Goal: Task Accomplishment & Management: Manage account settings

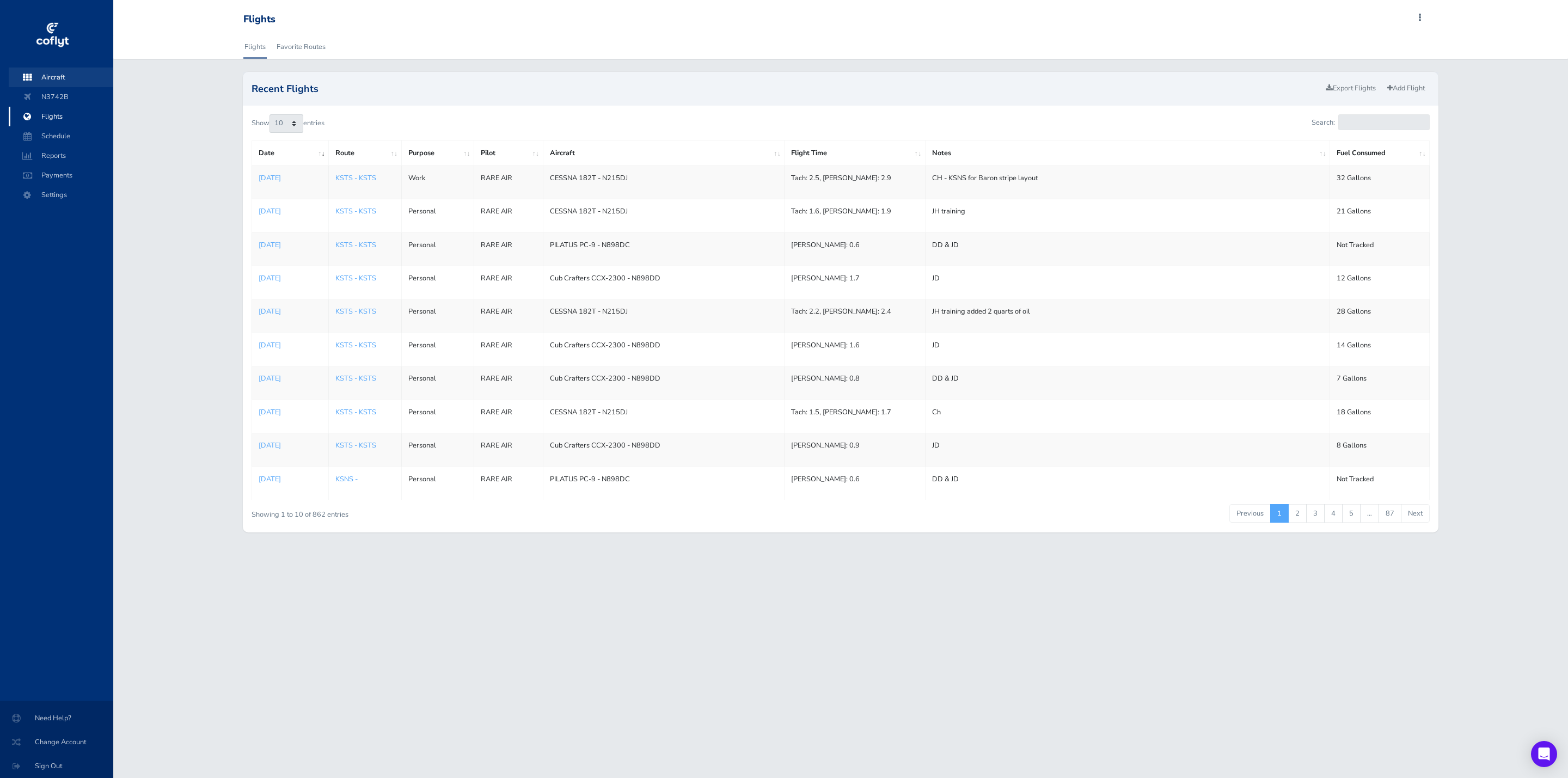
click at [64, 80] on span "Aircraft" at bounding box center [60, 78] width 83 height 19
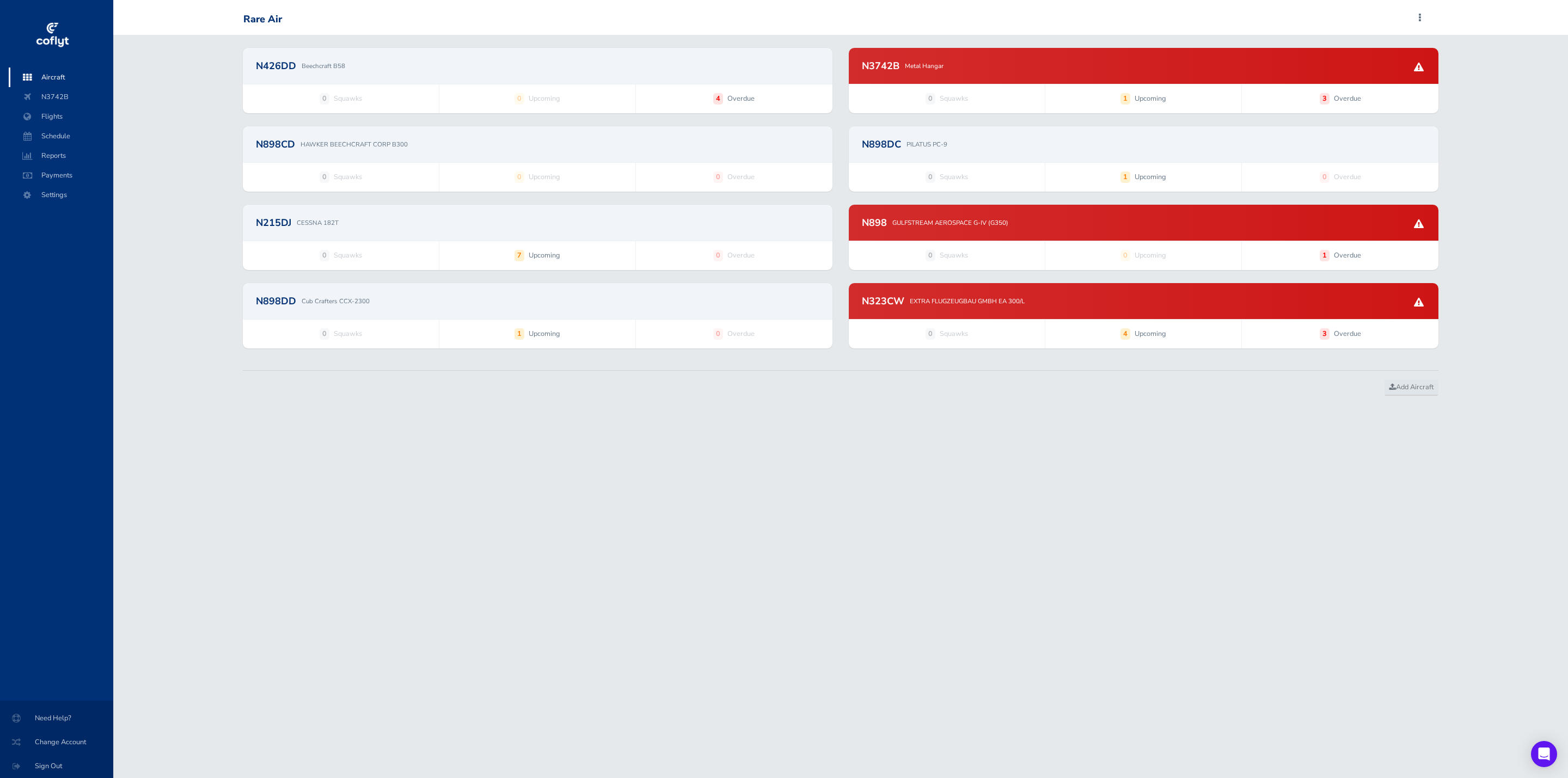
click at [569, 312] on div "N898DD Cub Crafters CCX-2300" at bounding box center [537, 301] width 589 height 36
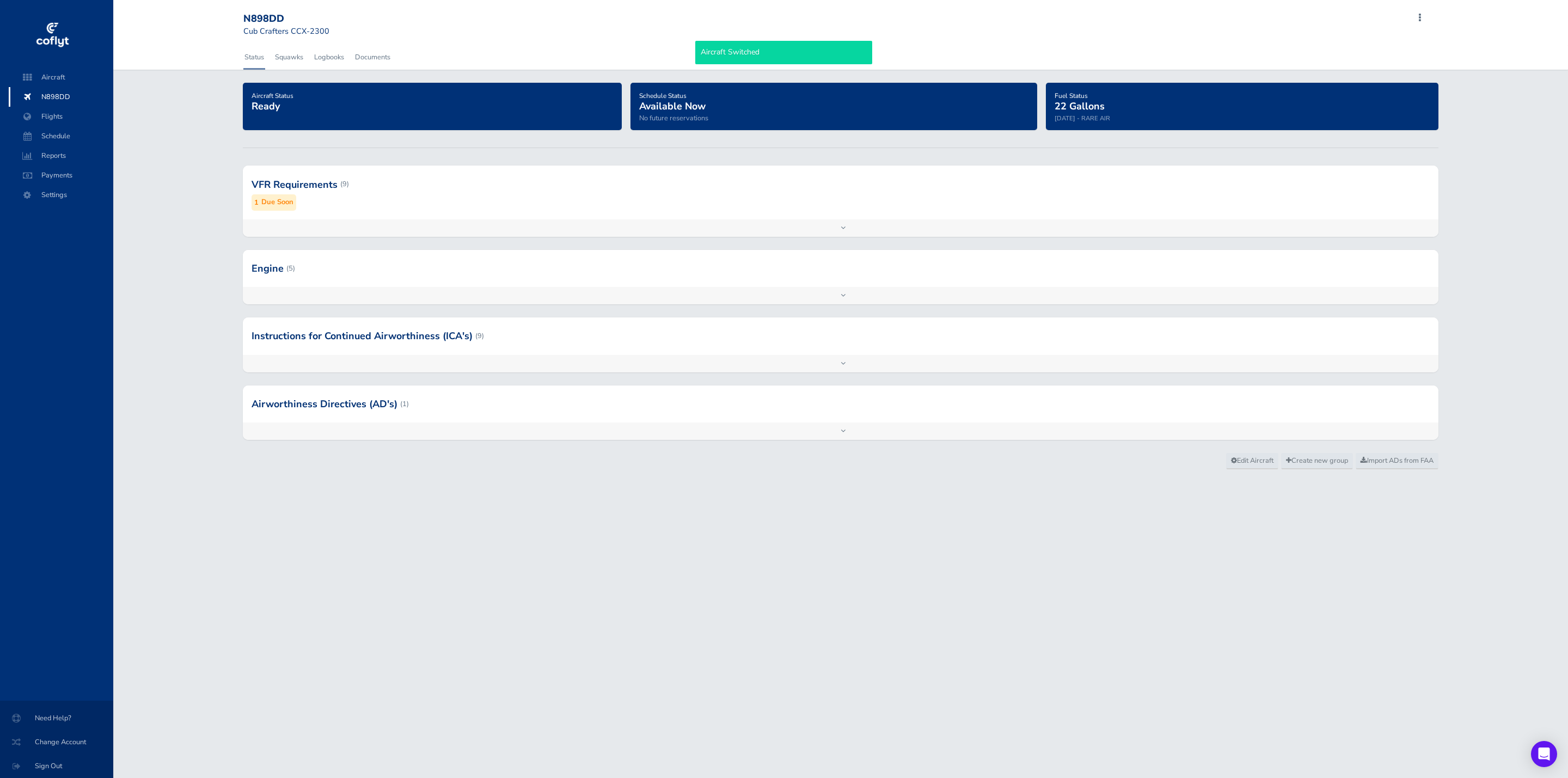
click at [591, 211] on div "VFR Requirements (9) 1 Due Soon" at bounding box center [841, 192] width 1196 height 54
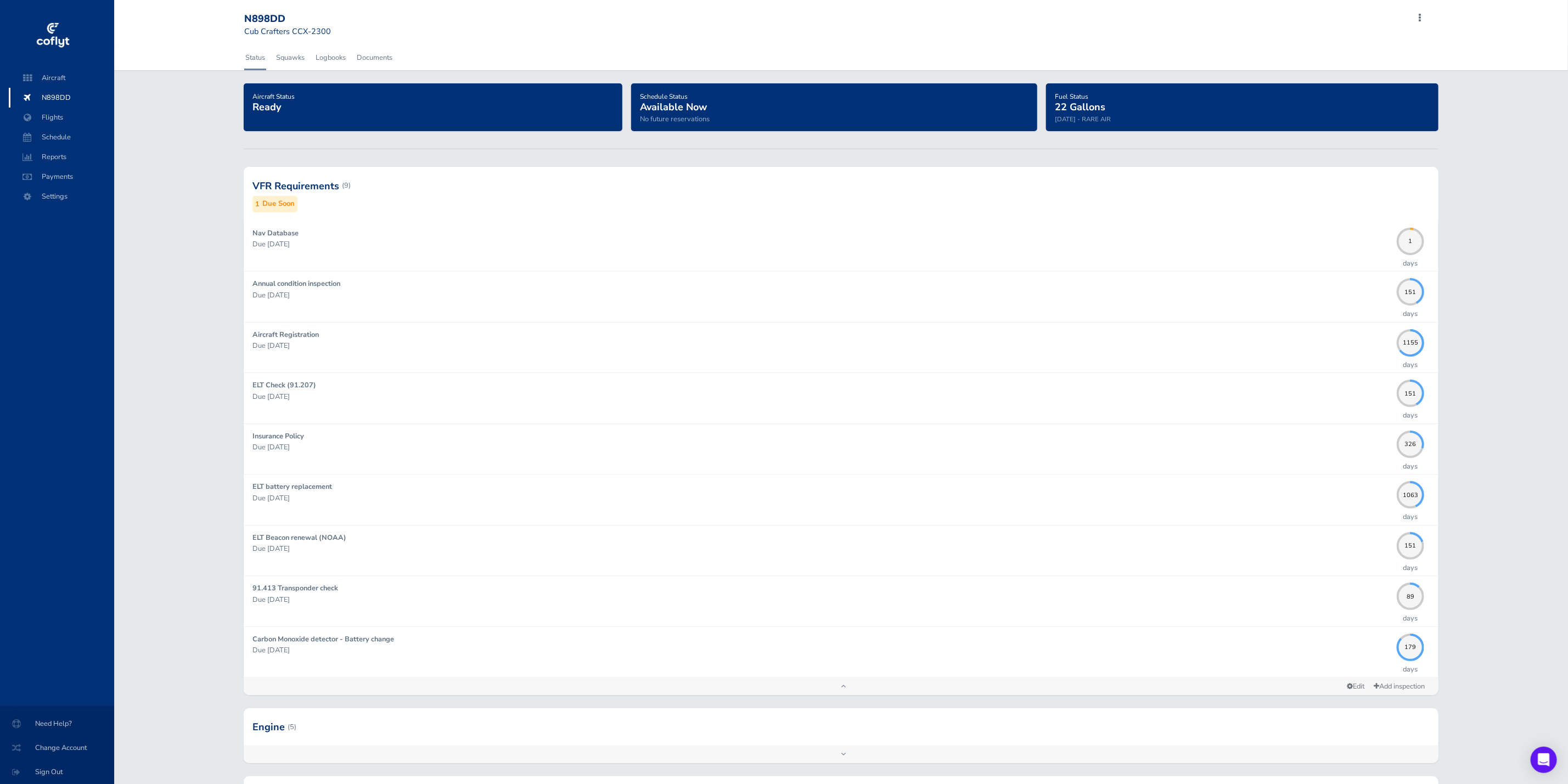
click at [461, 188] on div at bounding box center [841, 185] width 1195 height 54
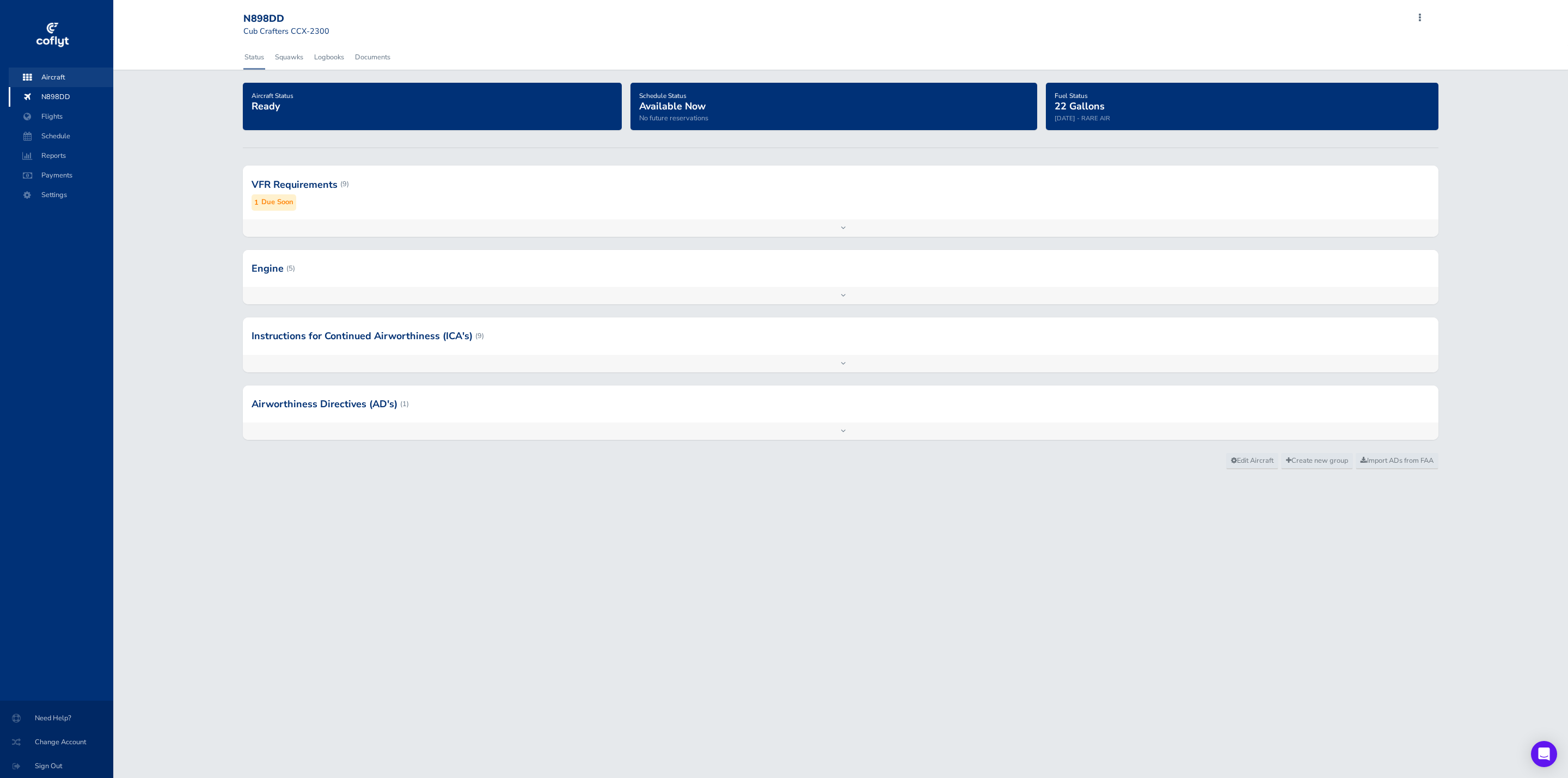
click at [68, 76] on span "Aircraft" at bounding box center [60, 78] width 83 height 19
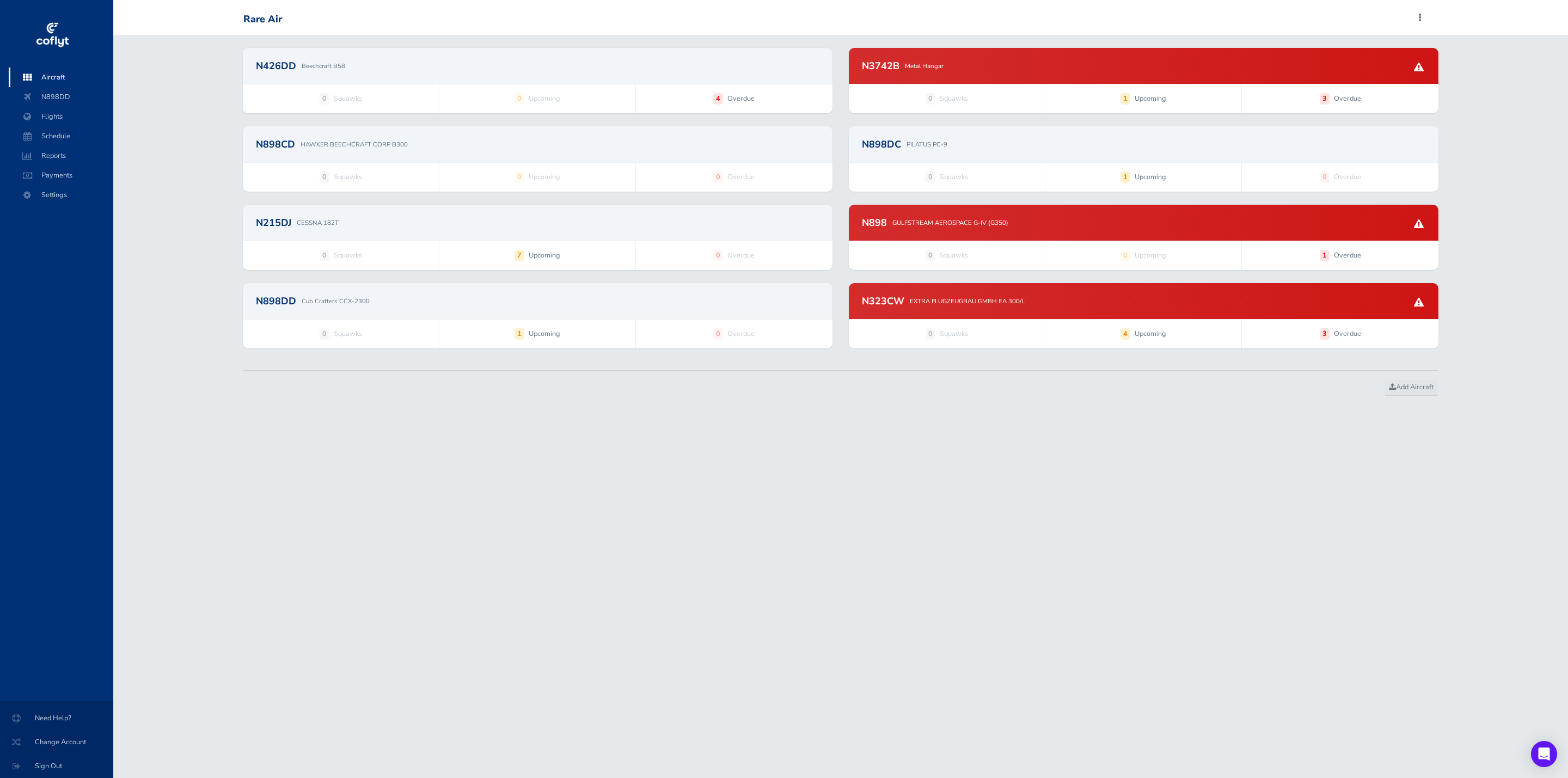
click at [976, 69] on div "N3742B Metal Hangar" at bounding box center [1144, 66] width 563 height 10
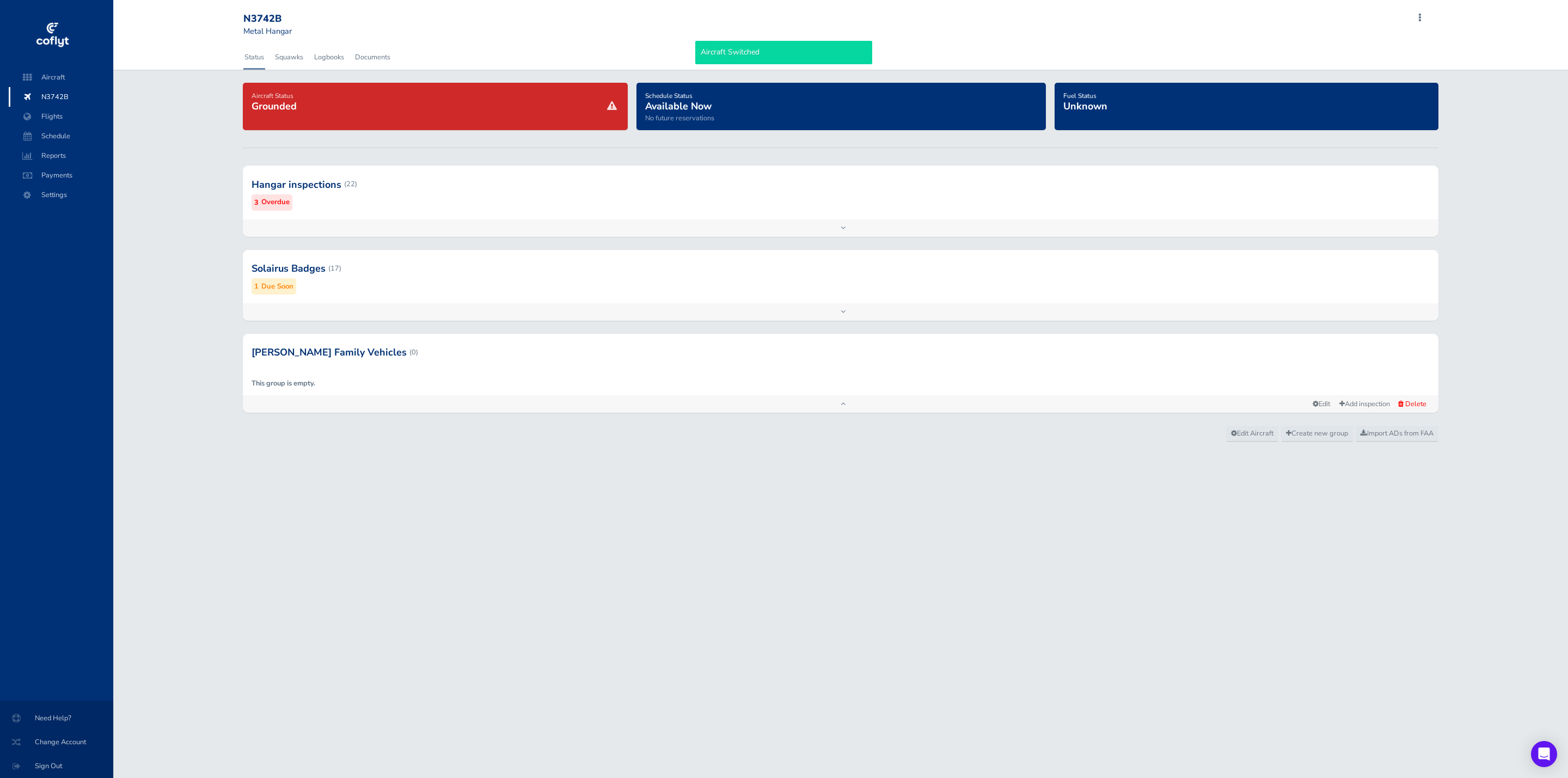
click at [498, 278] on div at bounding box center [841, 268] width 1196 height 54
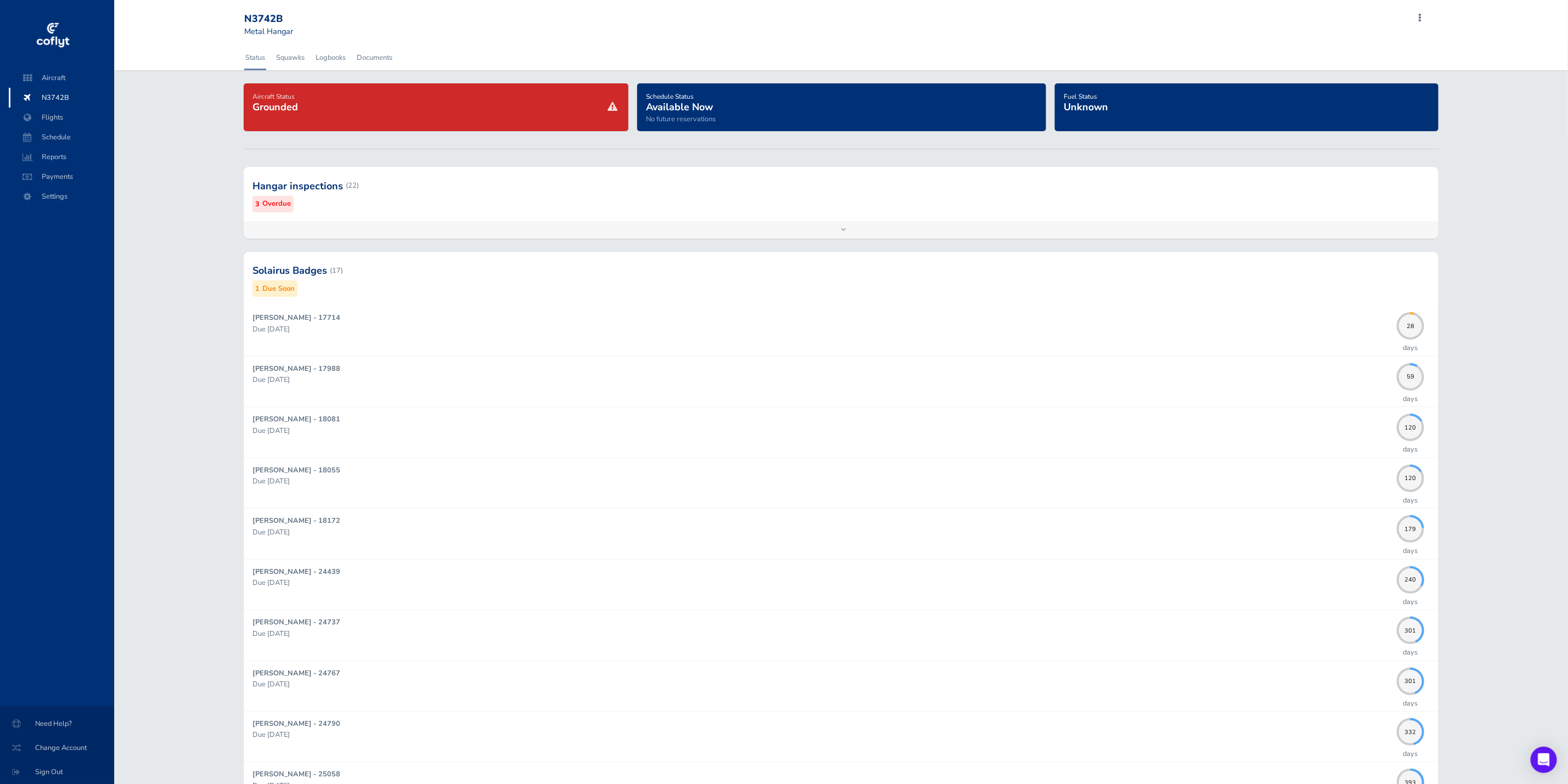
click at [502, 257] on div at bounding box center [841, 270] width 1195 height 54
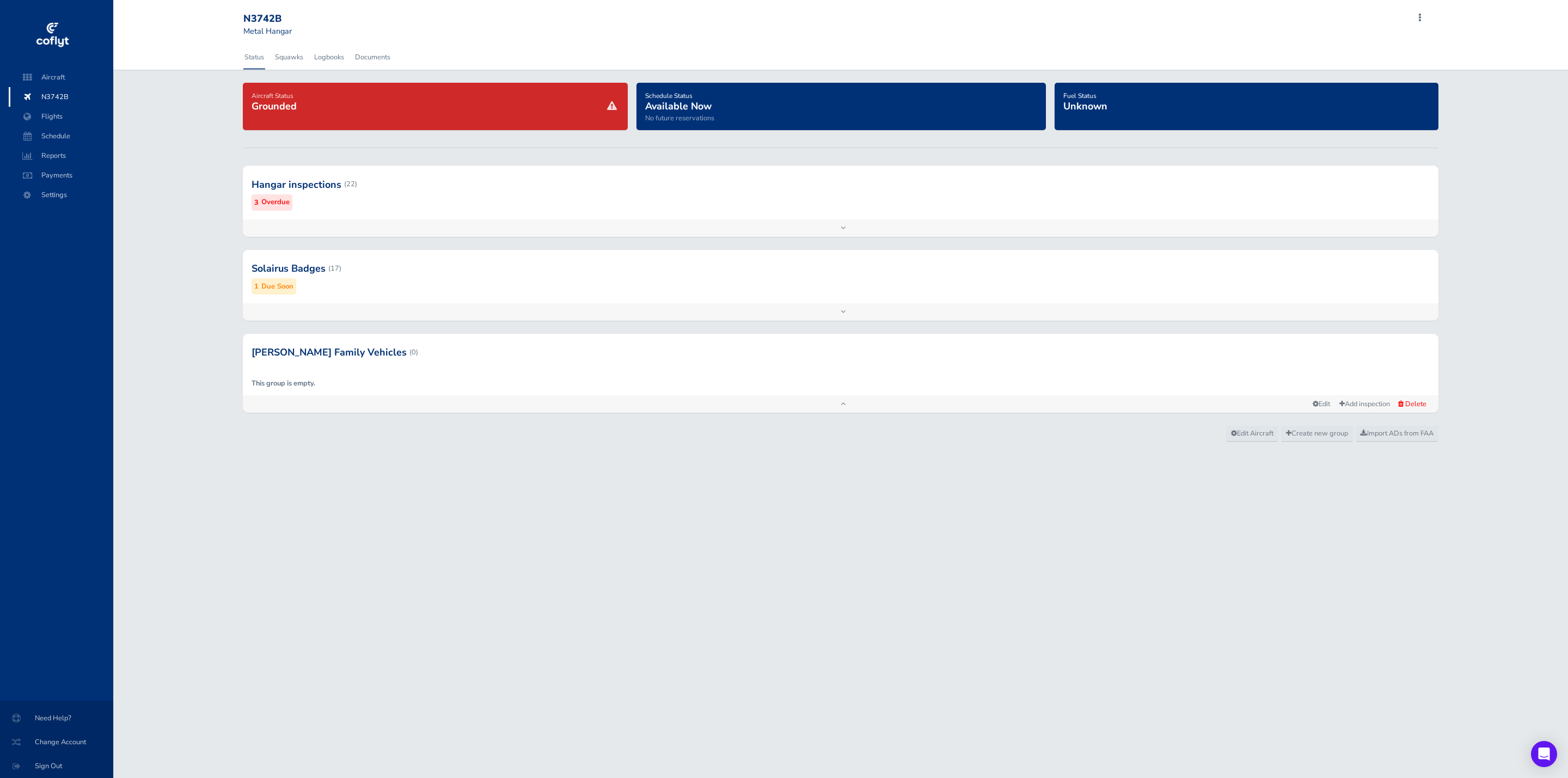
click at [472, 190] on div at bounding box center [841, 184] width 1196 height 54
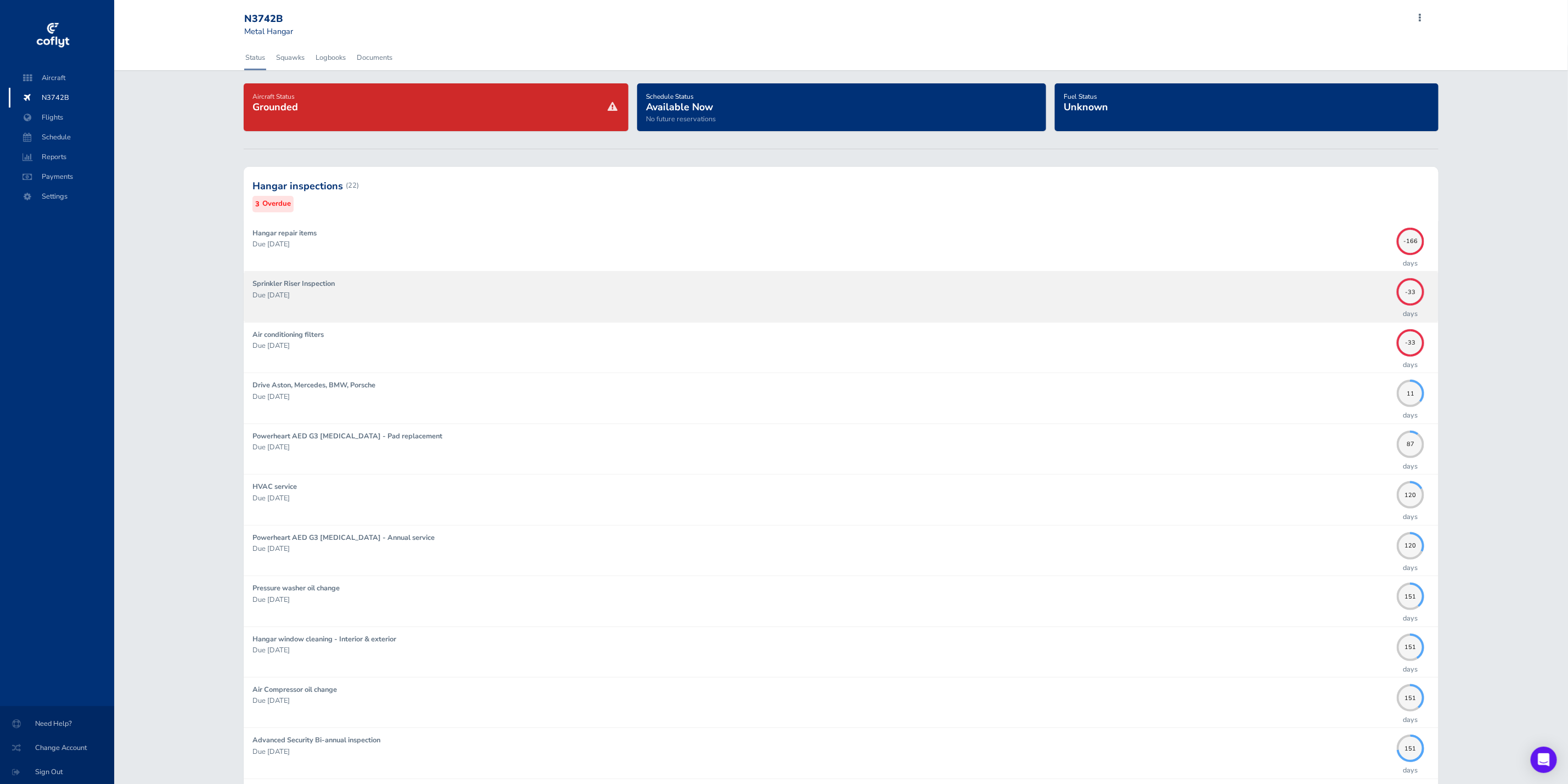
click at [494, 291] on p "Due 07/31/2025" at bounding box center [822, 295] width 1140 height 11
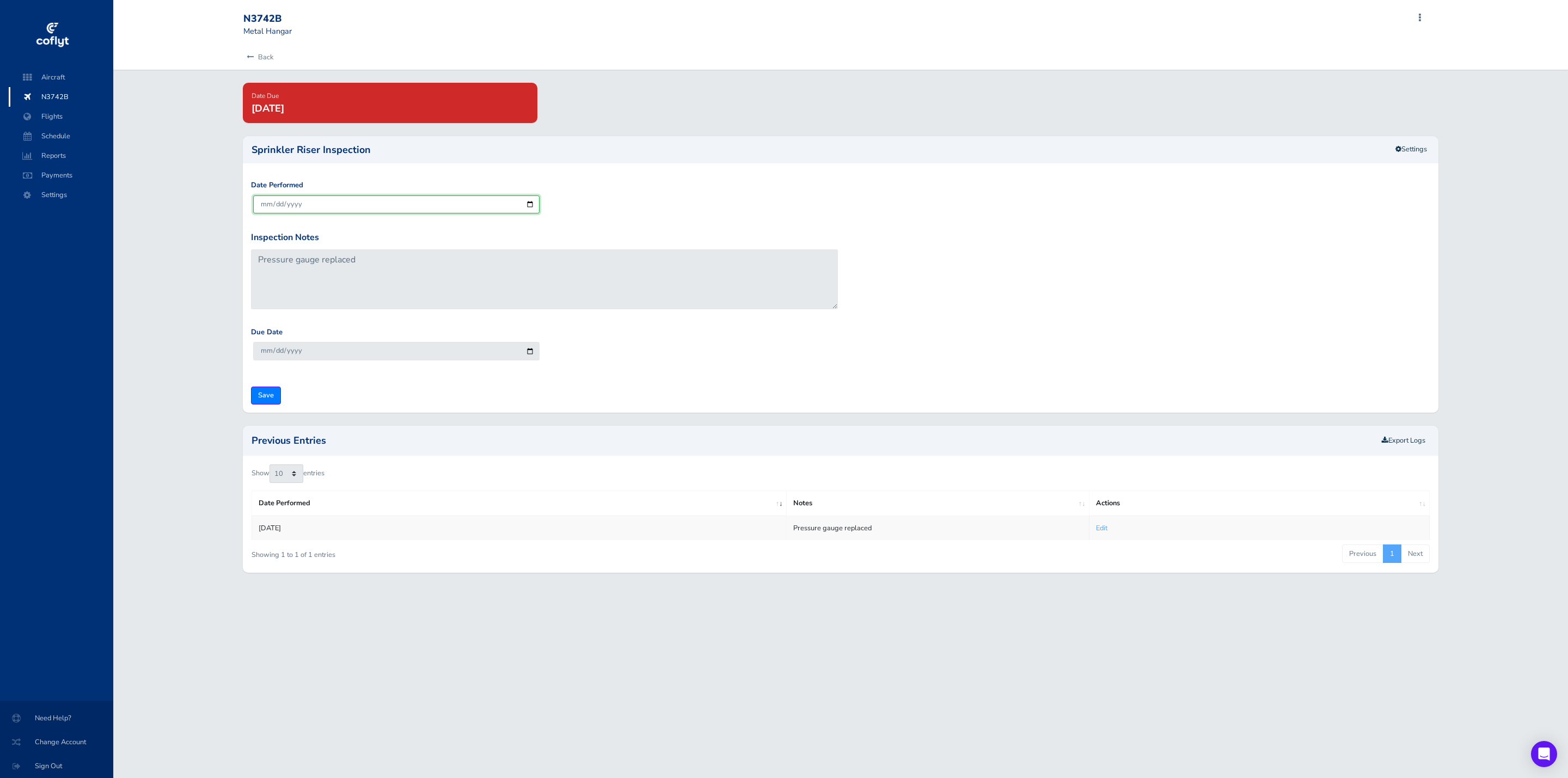
click at [528, 206] on input "2025-09-02" at bounding box center [396, 204] width 286 height 18
type input "2025-08-28"
type input "2030-08-31"
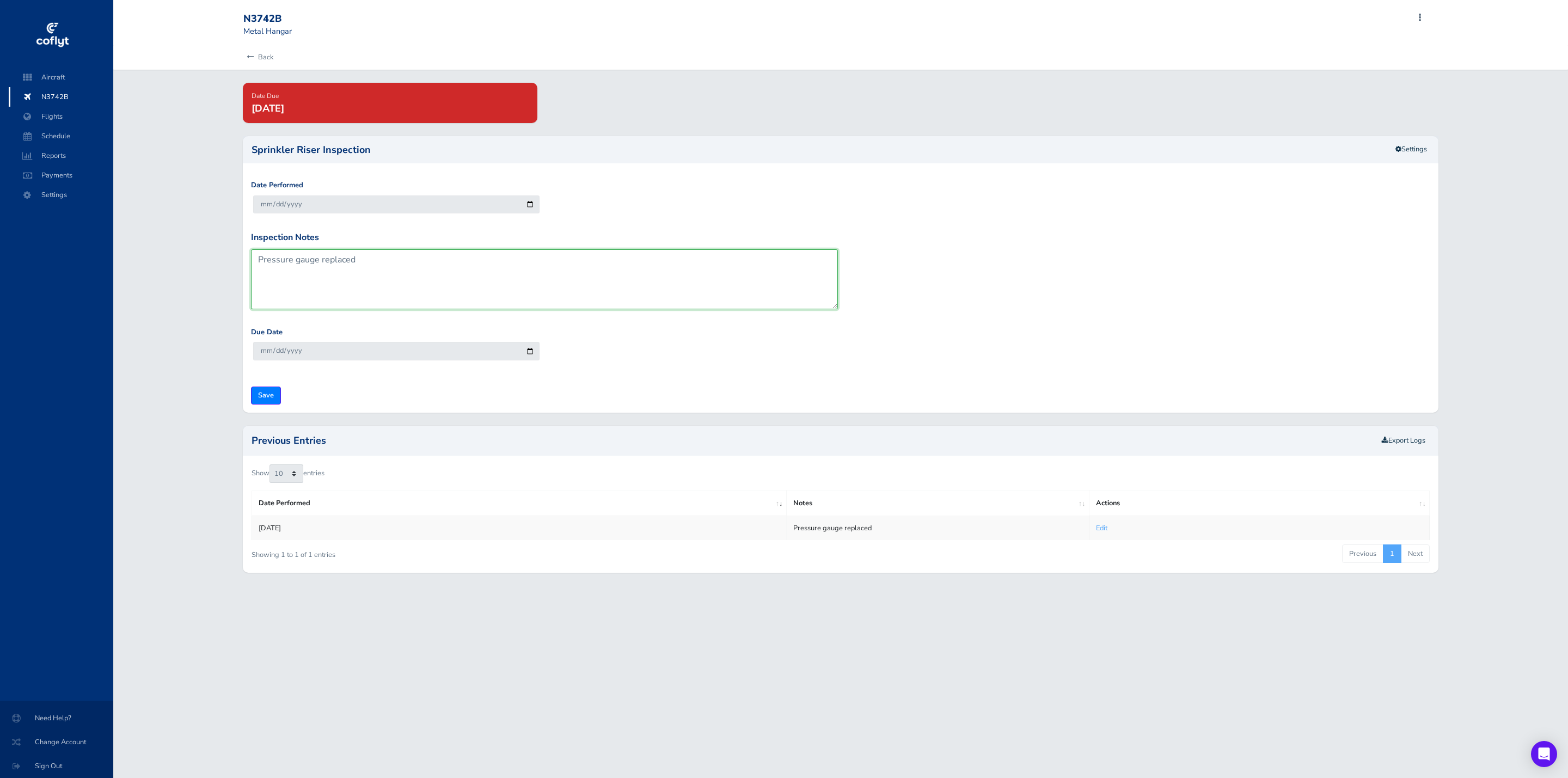
click at [367, 259] on textarea "Pressure gauge replaced" at bounding box center [545, 279] width 587 height 60
type textarea "Pressure gauge replaced, and 4 sprinklers were sent out for testing."
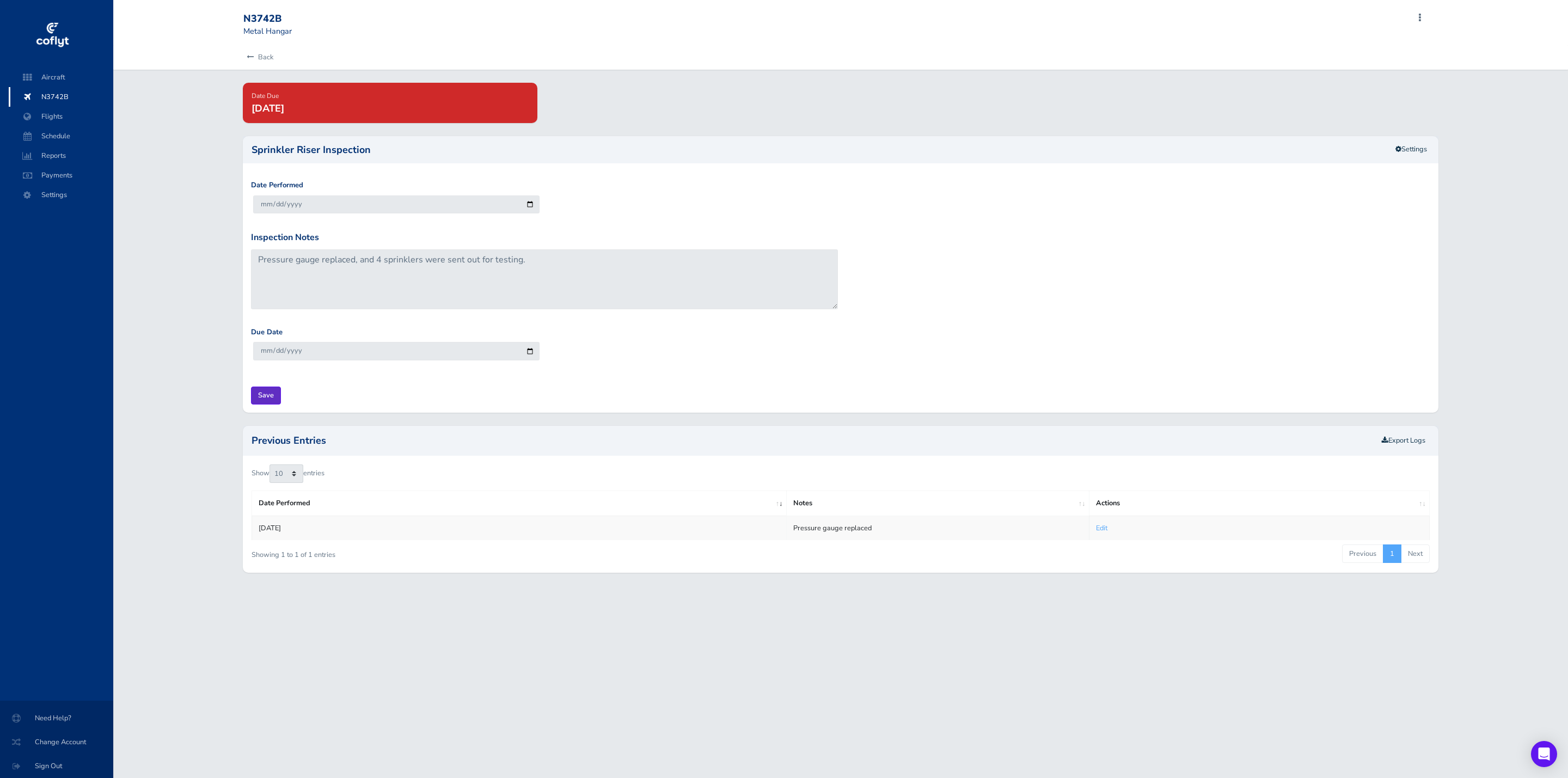
click at [256, 399] on input "Save" at bounding box center [266, 396] width 30 height 18
type input "Update Inspection"
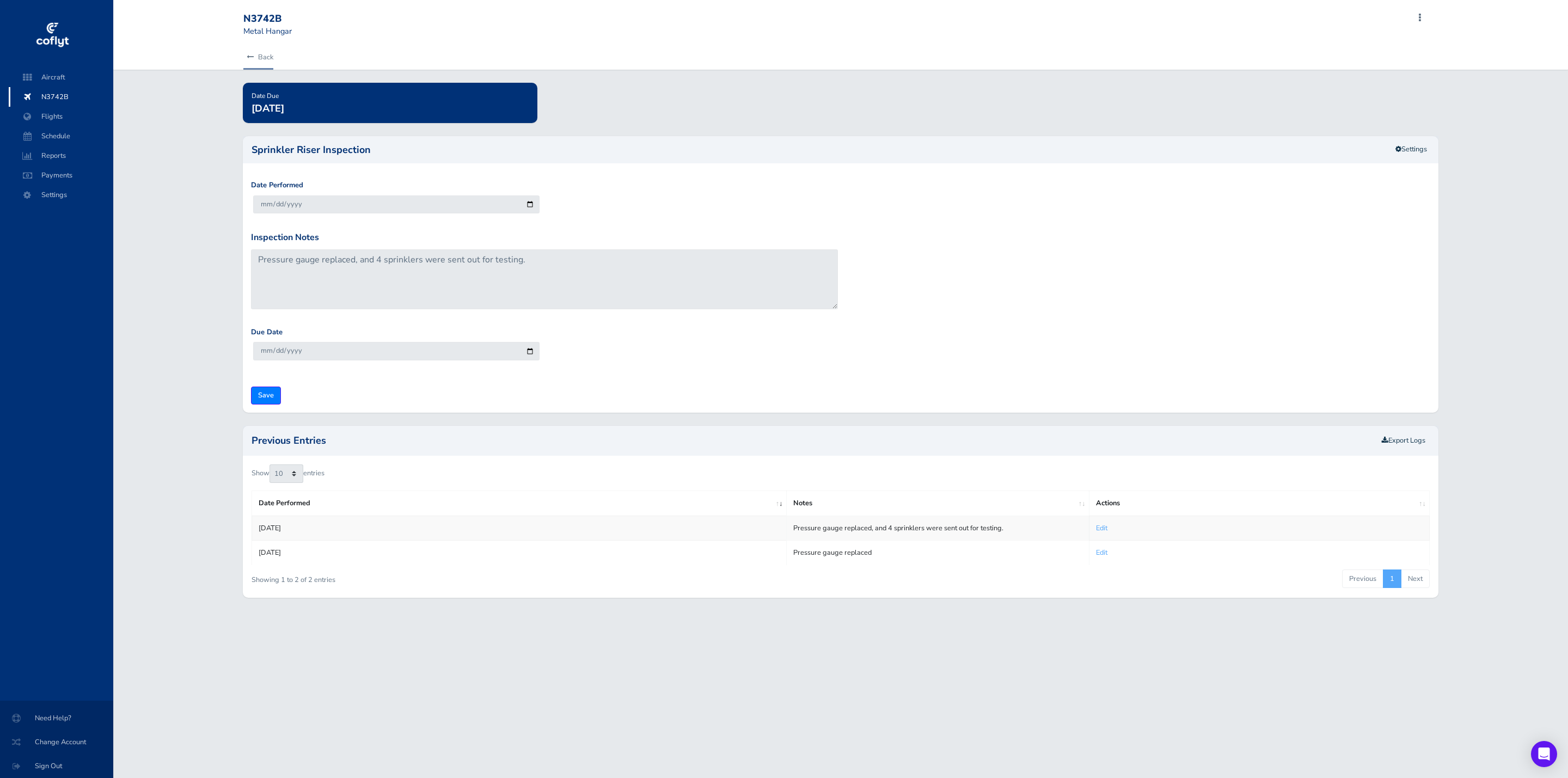
click at [260, 51] on link "Back" at bounding box center [259, 57] width 30 height 24
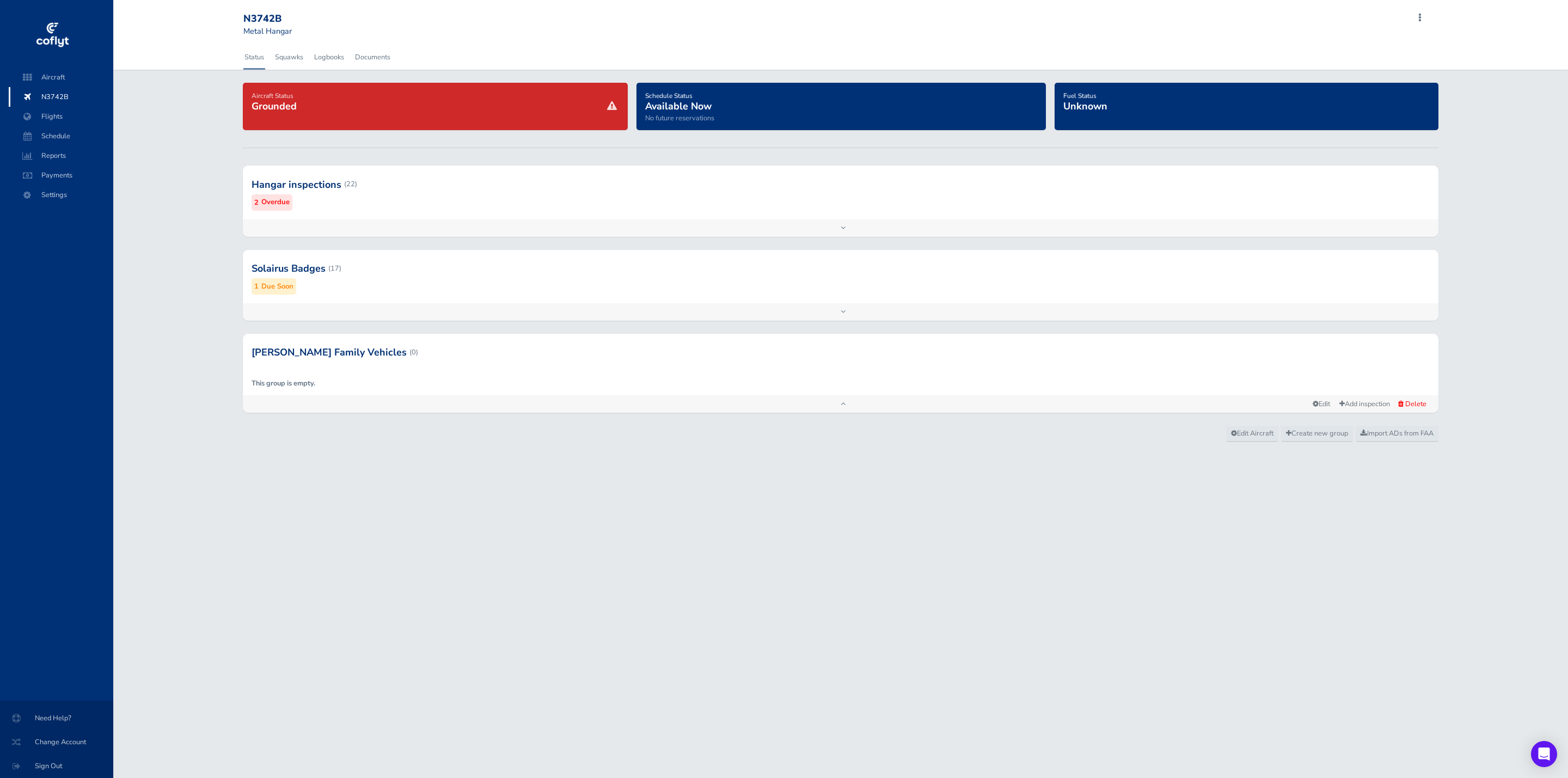
click at [911, 165] on div at bounding box center [841, 184] width 1196 height 54
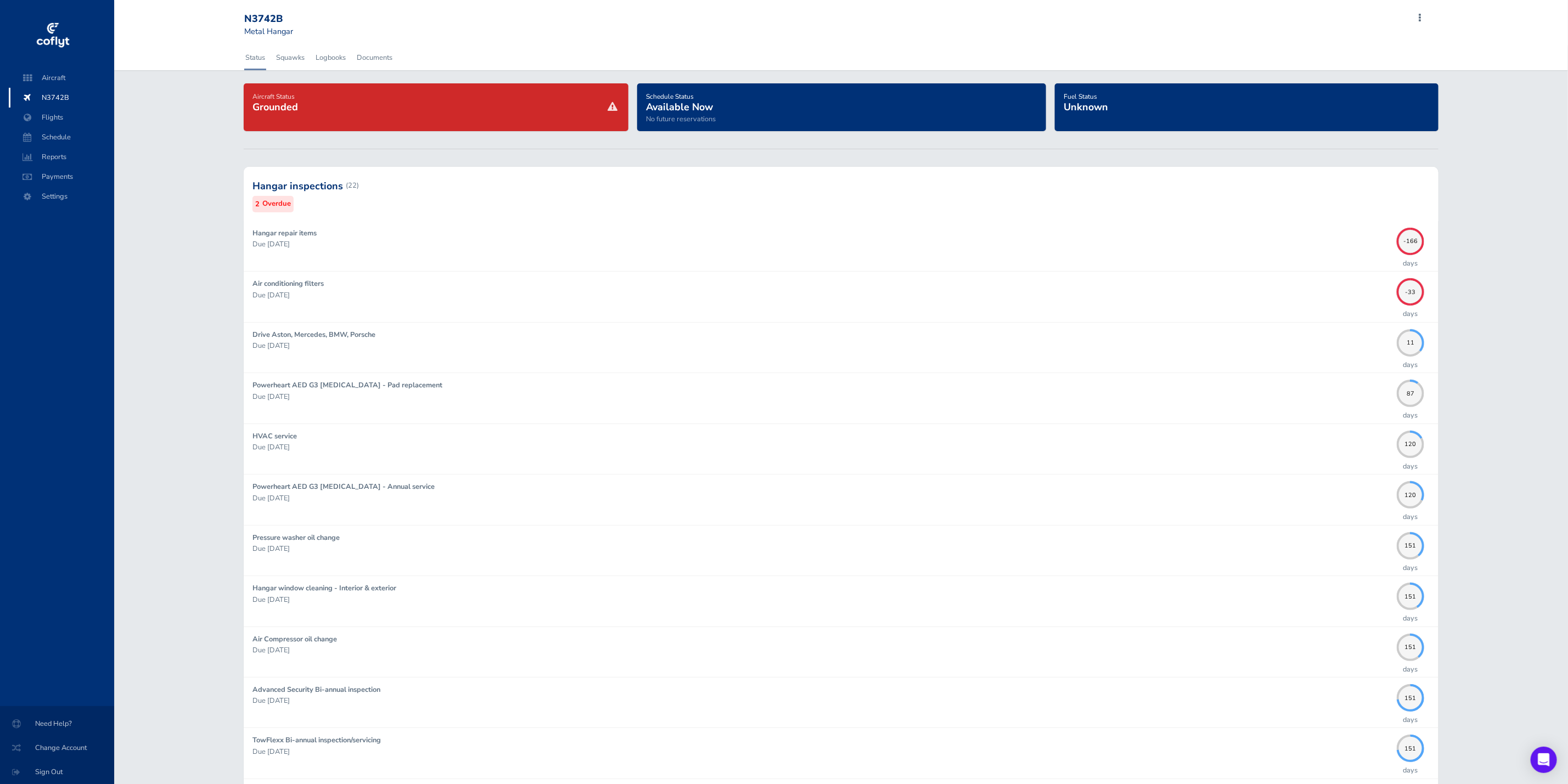
click at [394, 191] on div at bounding box center [841, 185] width 1195 height 54
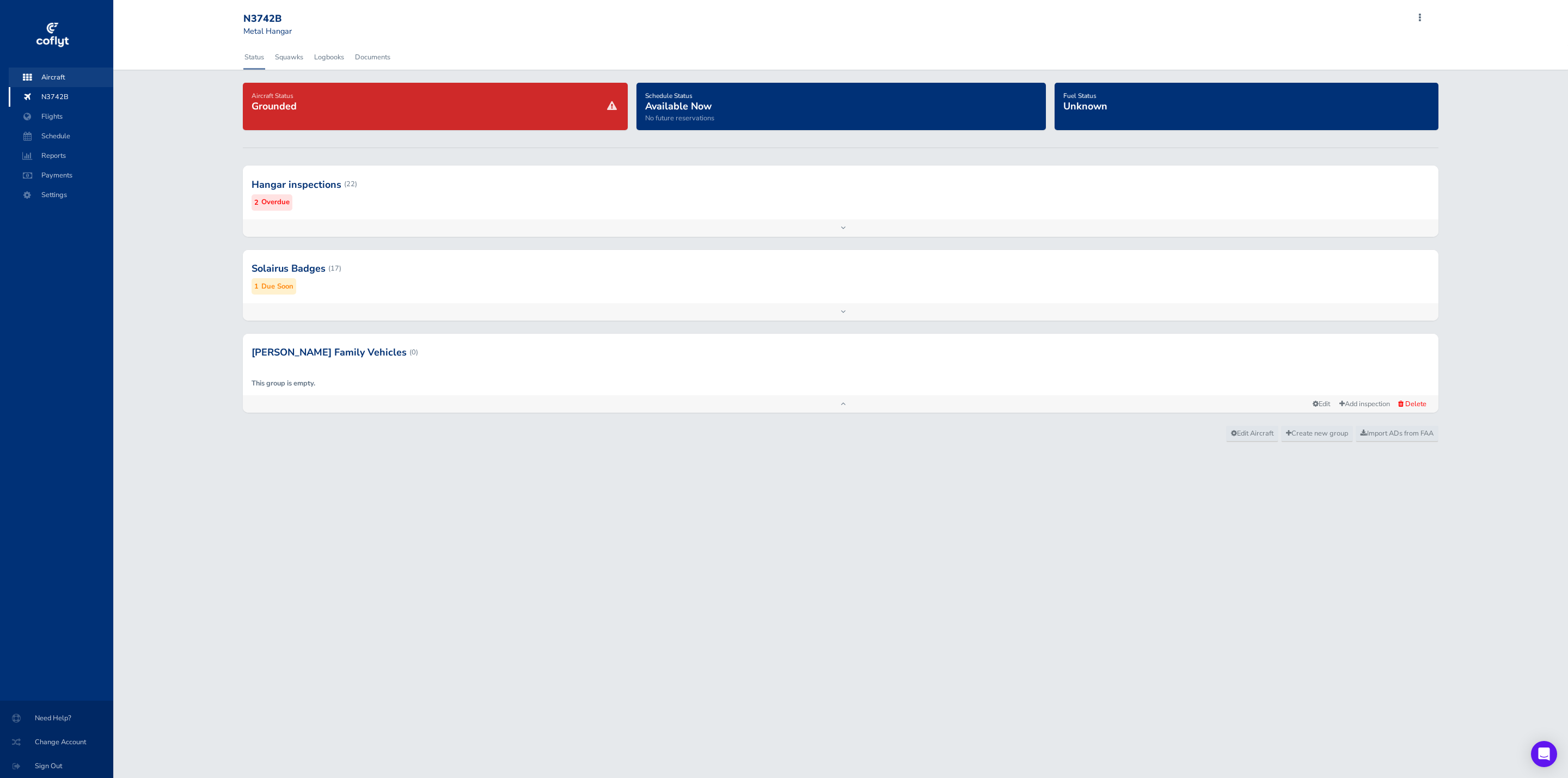
click at [59, 75] on span "Aircraft" at bounding box center [60, 78] width 83 height 19
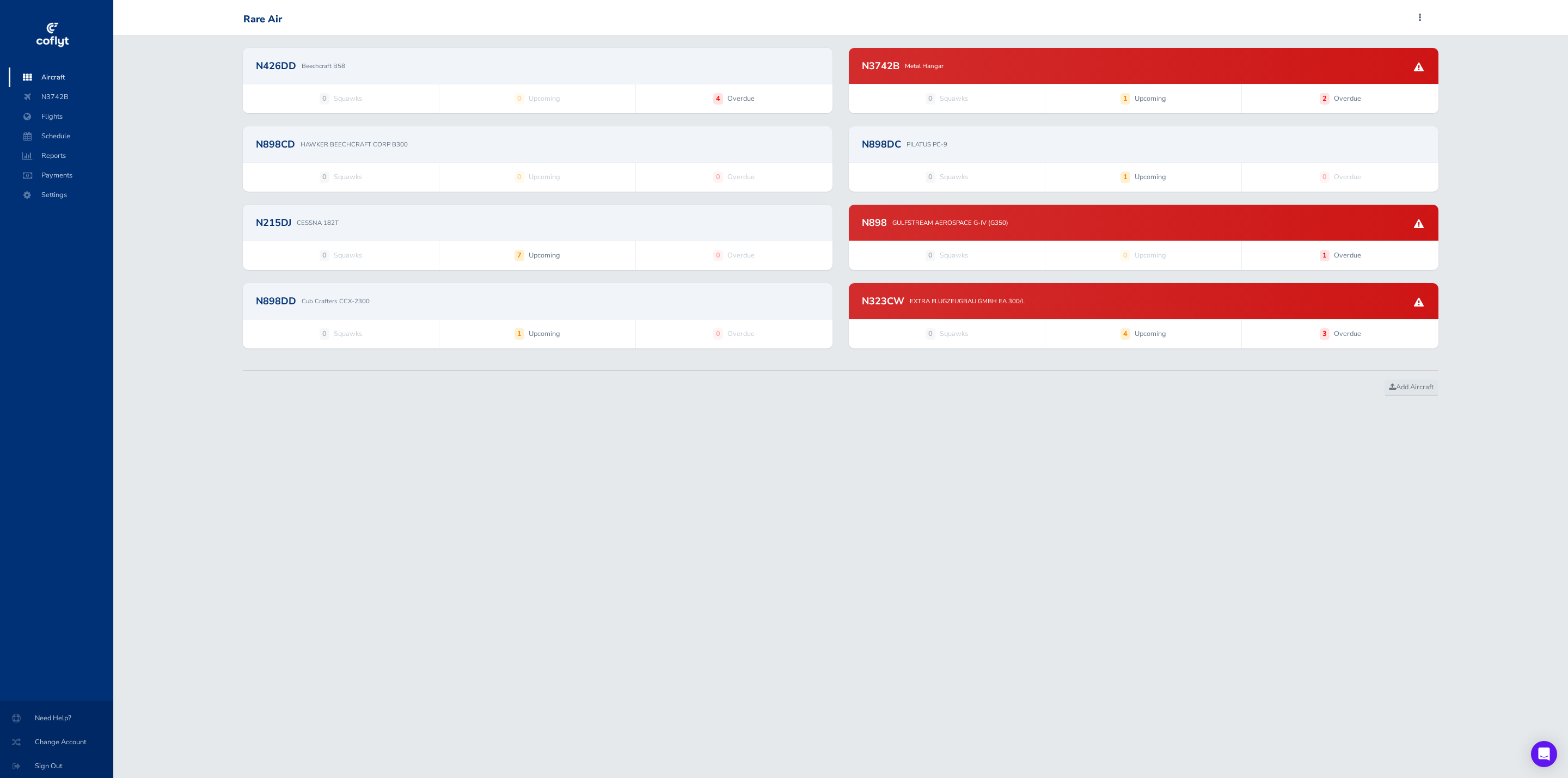
click at [606, 78] on div "N426DD Beechcraft B58" at bounding box center [537, 66] width 589 height 36
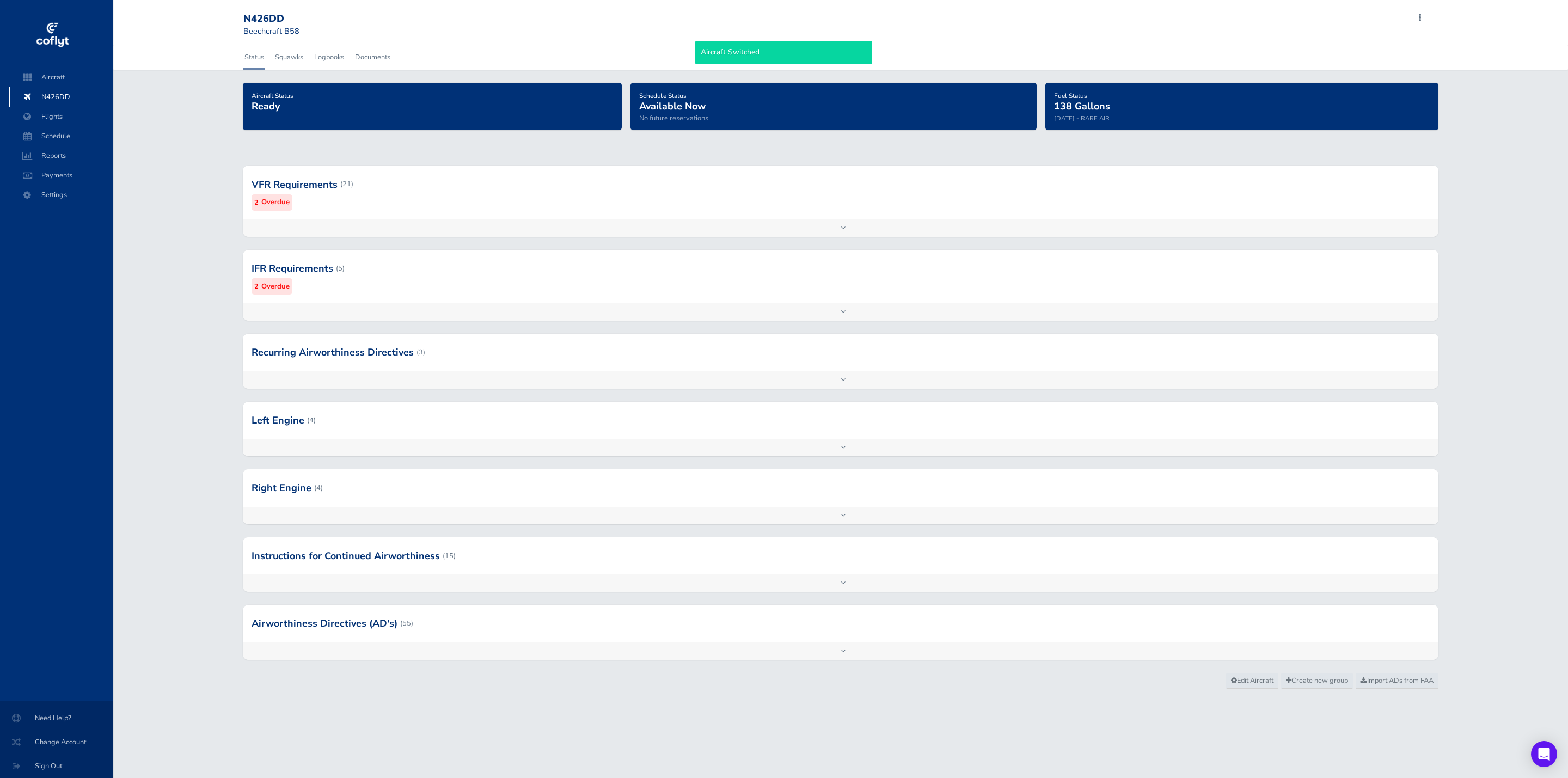
click at [516, 263] on div at bounding box center [841, 268] width 1196 height 54
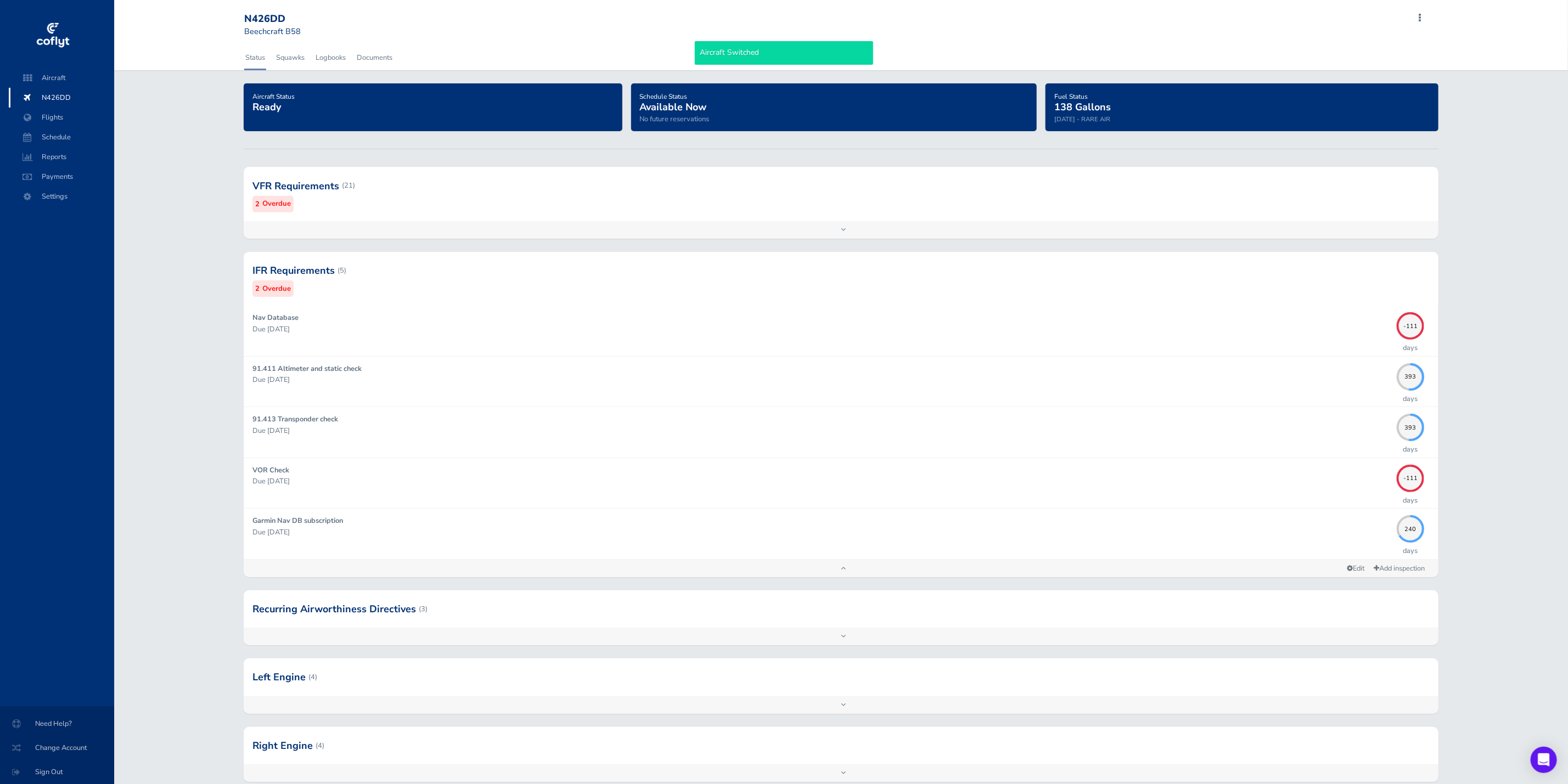
click at [524, 216] on div "VFR Requirements (21) 2 Overdue" at bounding box center [841, 194] width 1195 height 54
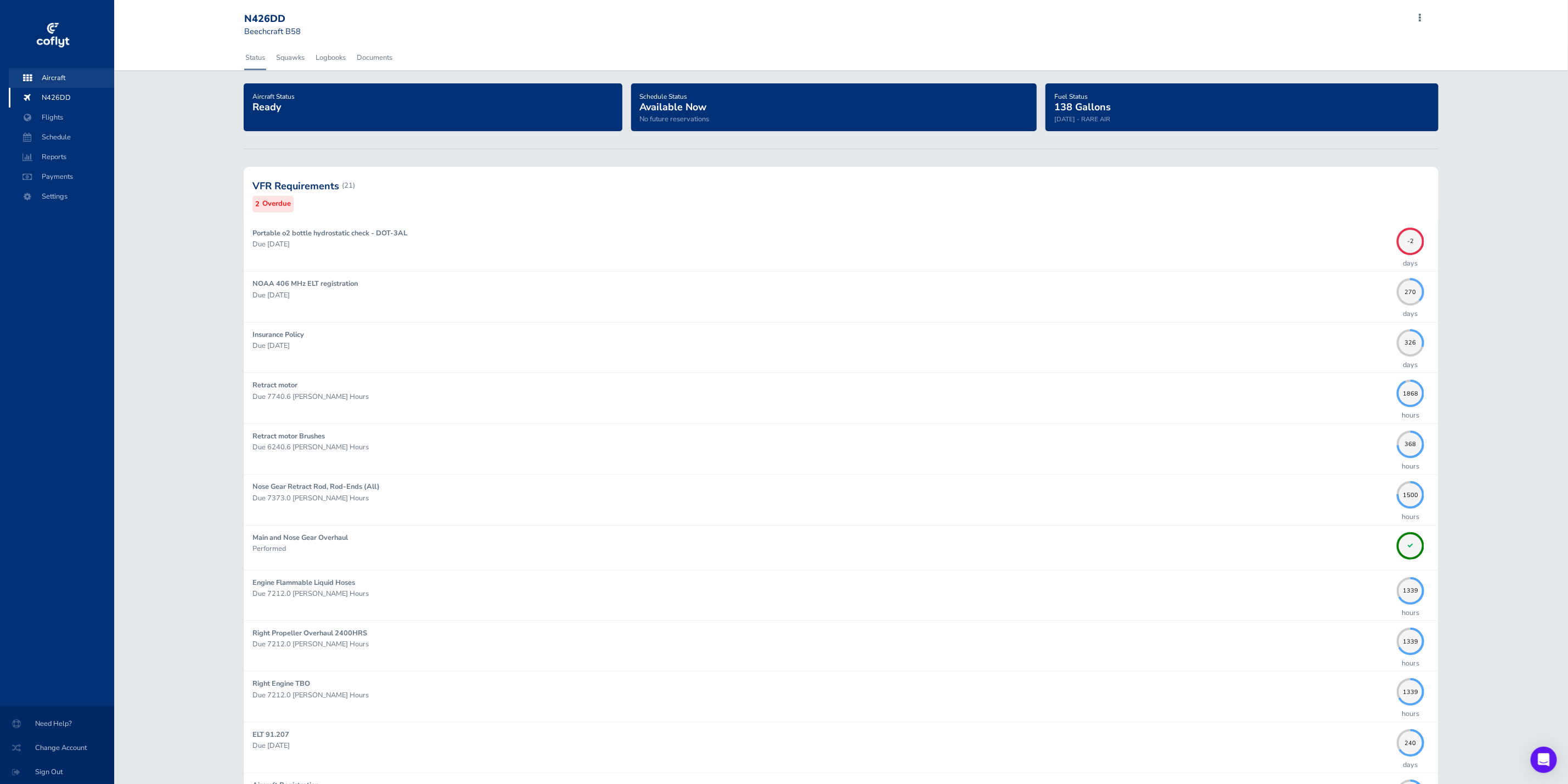
click at [60, 73] on span "Aircraft" at bounding box center [61, 78] width 83 height 20
